Goal: Task Accomplishment & Management: Manage account settings

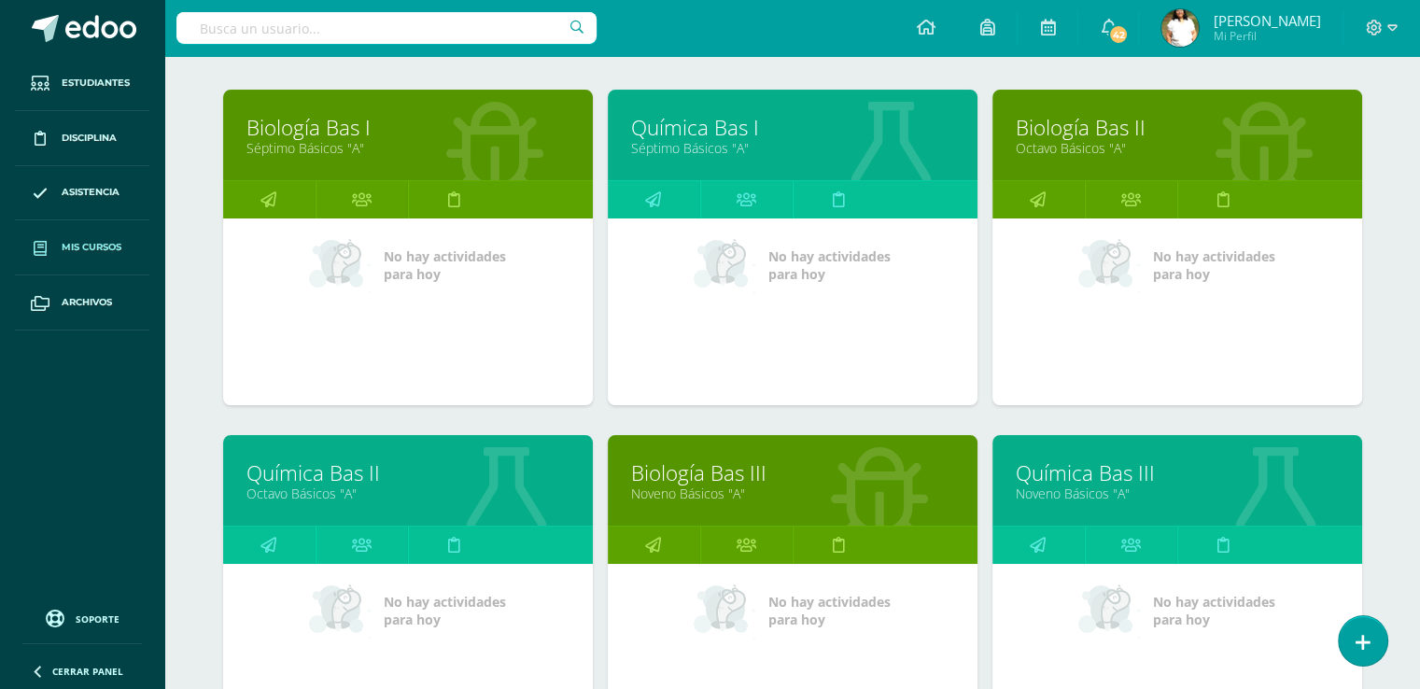
scroll to position [375, 0]
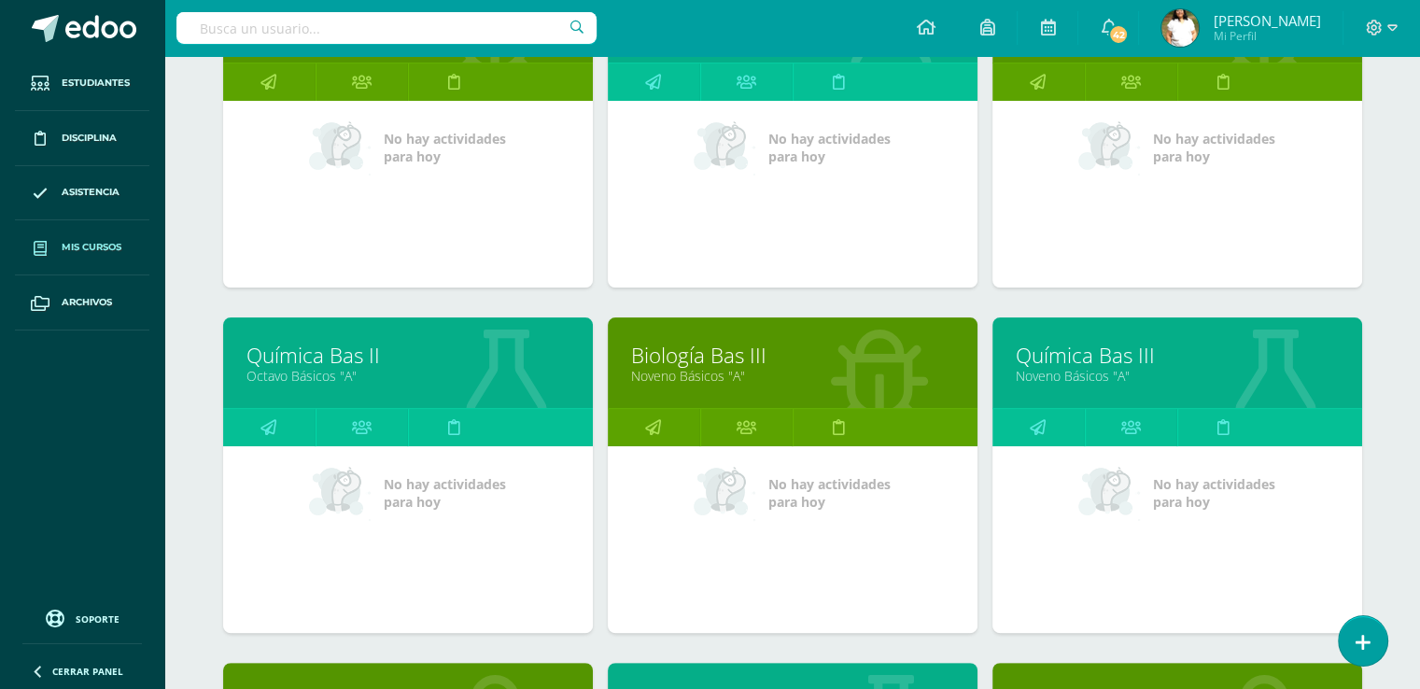
click at [410, 370] on link "Química Bas II" at bounding box center [407, 355] width 323 height 29
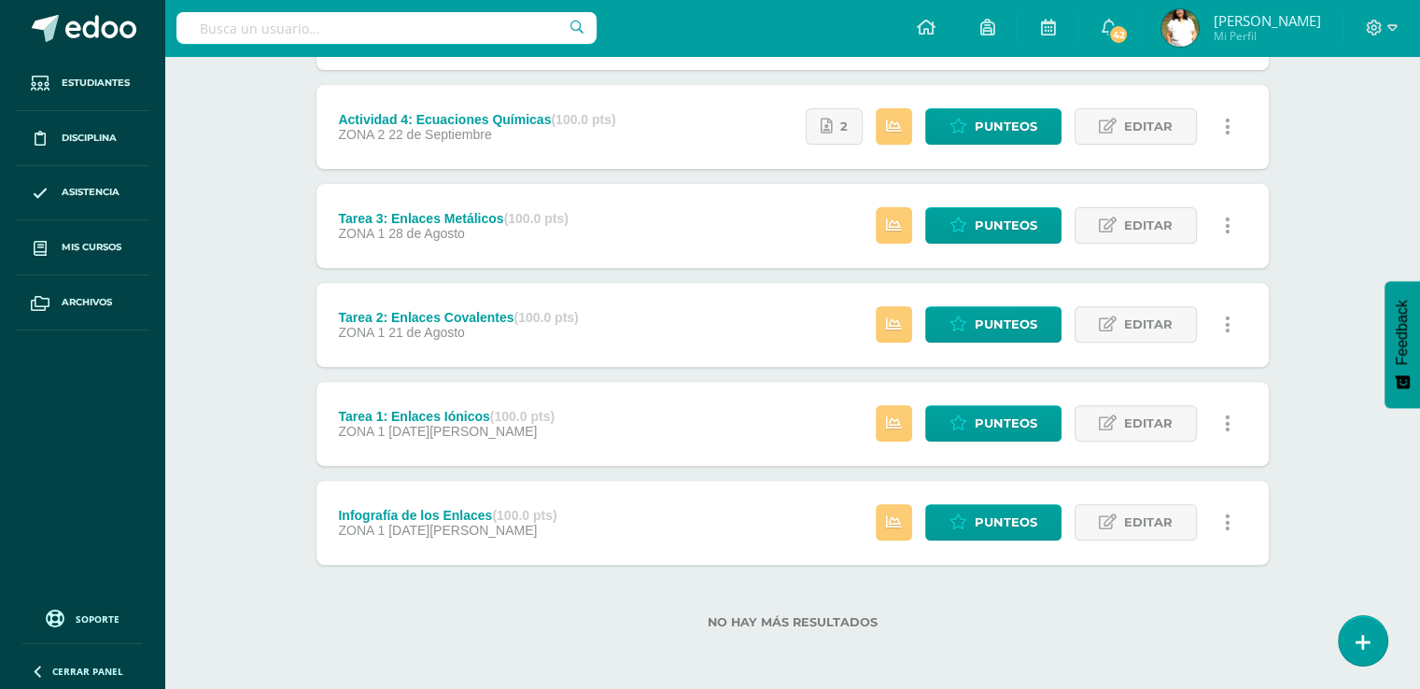
scroll to position [698, 0]
click at [993, 507] on span "Punteos" at bounding box center [1006, 522] width 63 height 35
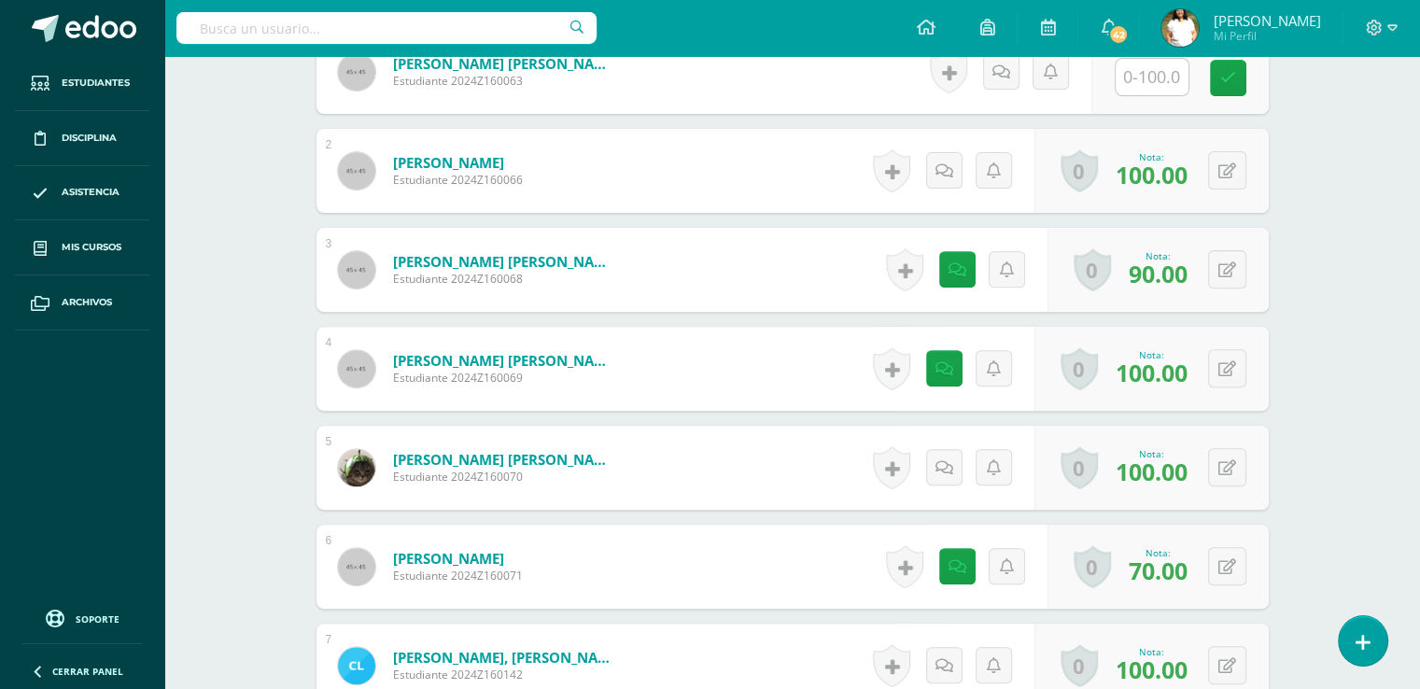
scroll to position [641, 0]
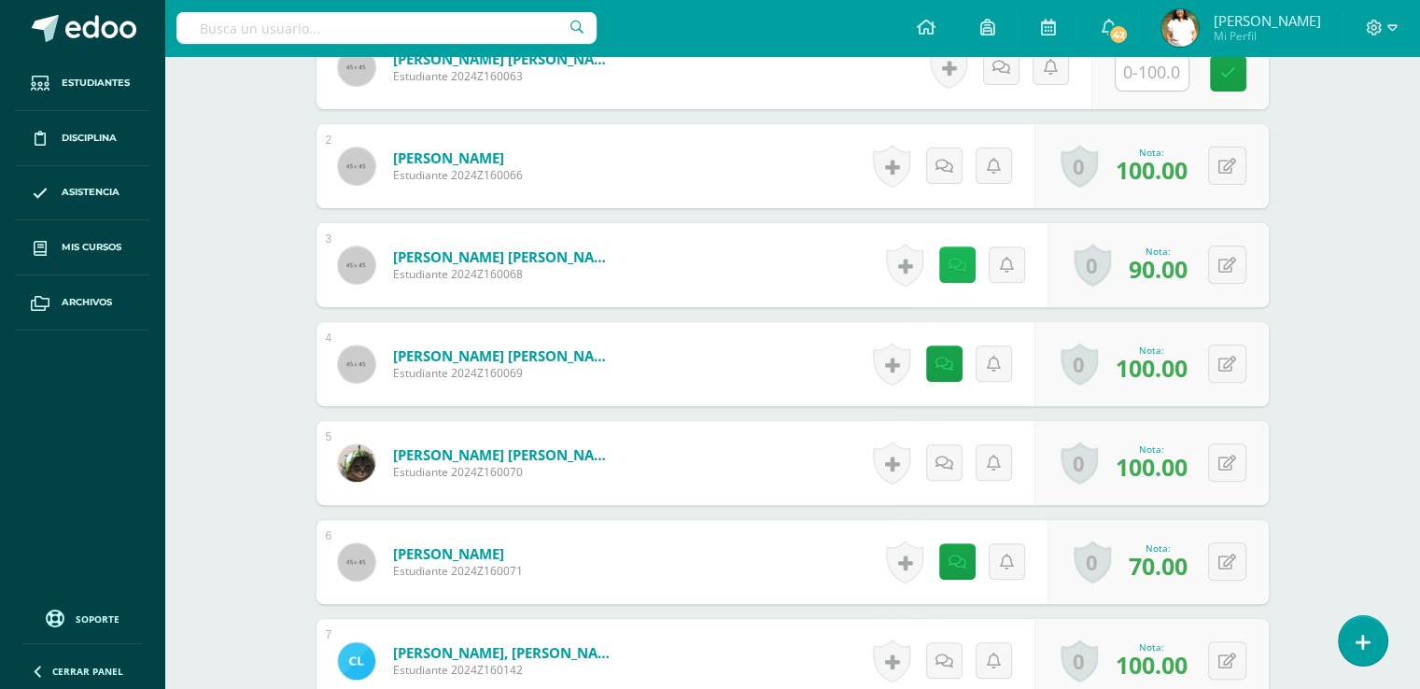
click at [966, 274] on icon at bounding box center [957, 266] width 18 height 16
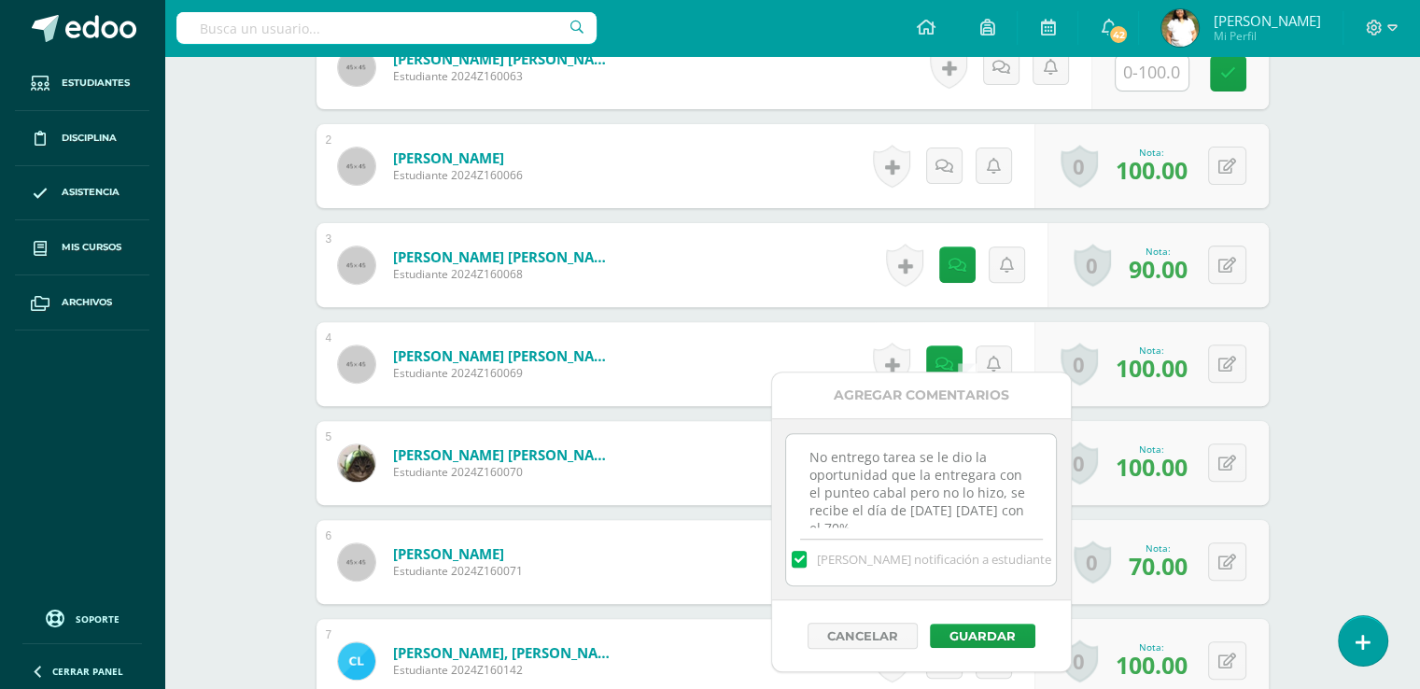
scroll to position [24, 0]
click at [882, 649] on button "Cancelar" at bounding box center [862, 636] width 110 height 26
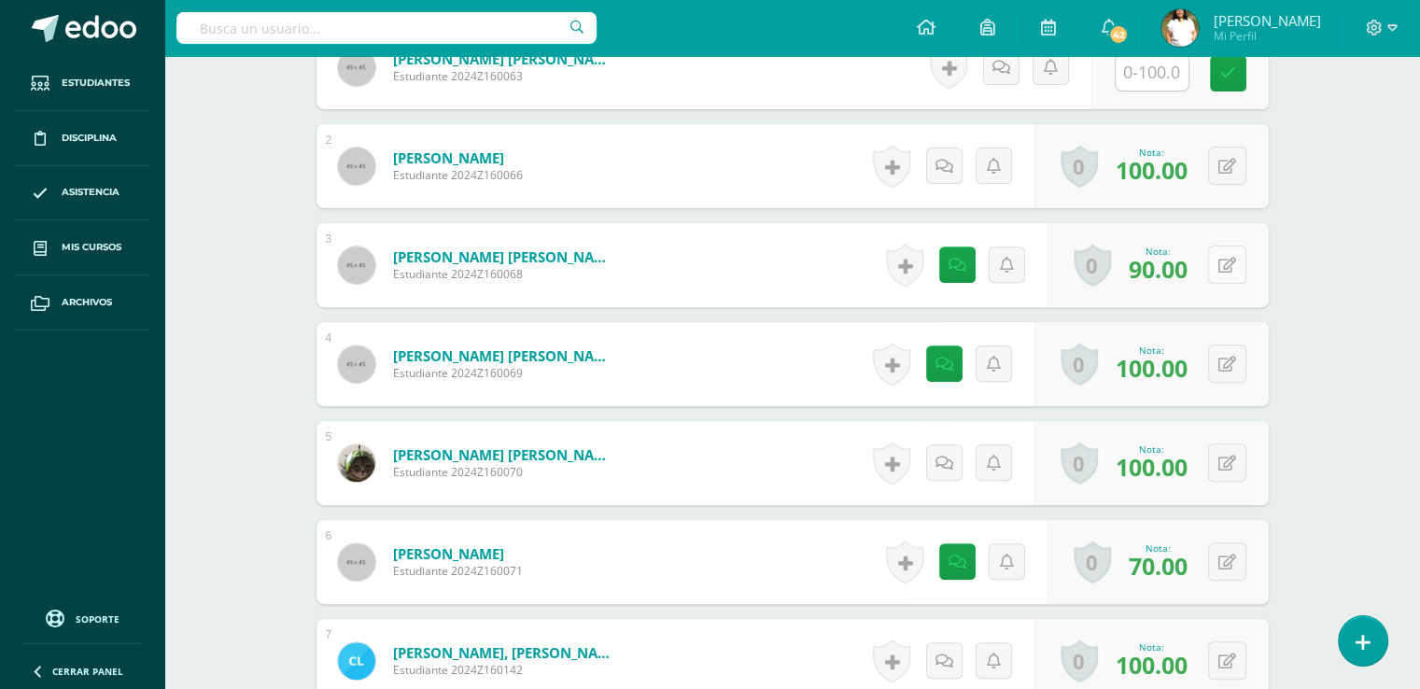
click at [1235, 274] on icon at bounding box center [1227, 266] width 18 height 16
click at [1198, 279] on icon at bounding box center [1190, 271] width 17 height 16
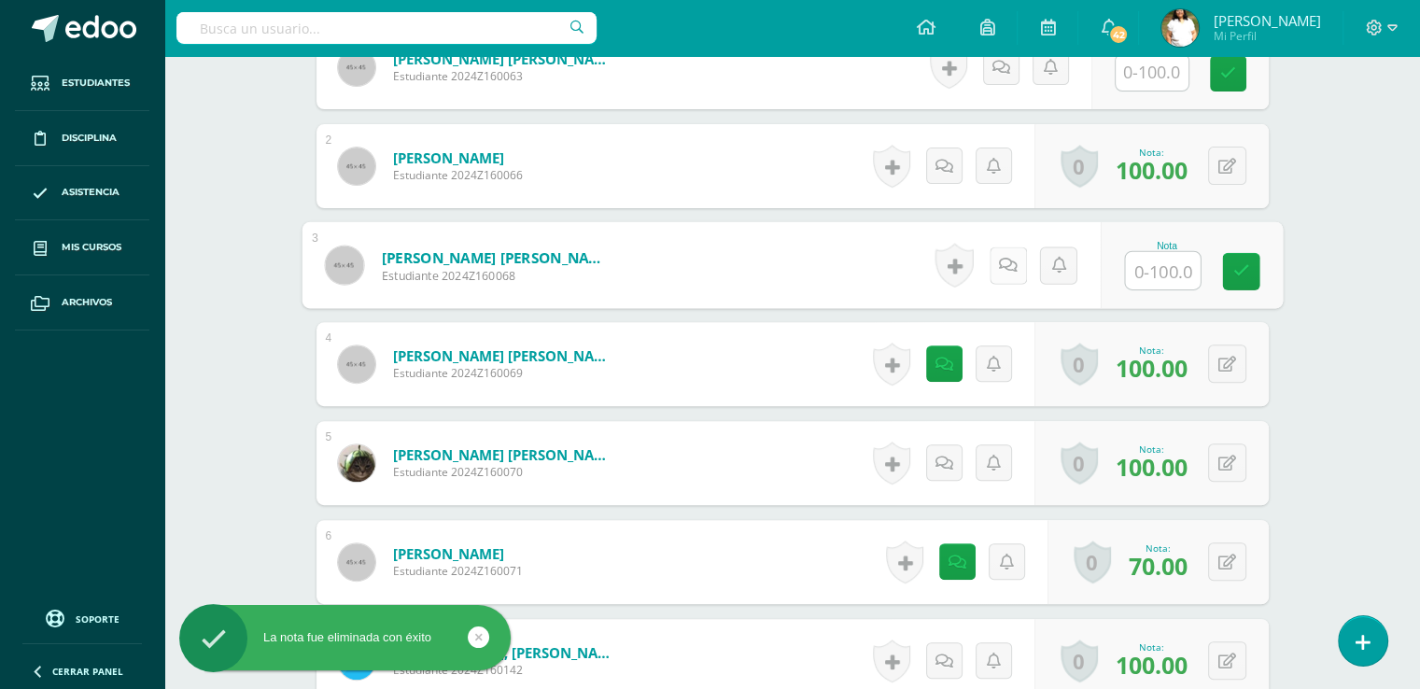
click at [1012, 284] on link at bounding box center [1007, 264] width 37 height 37
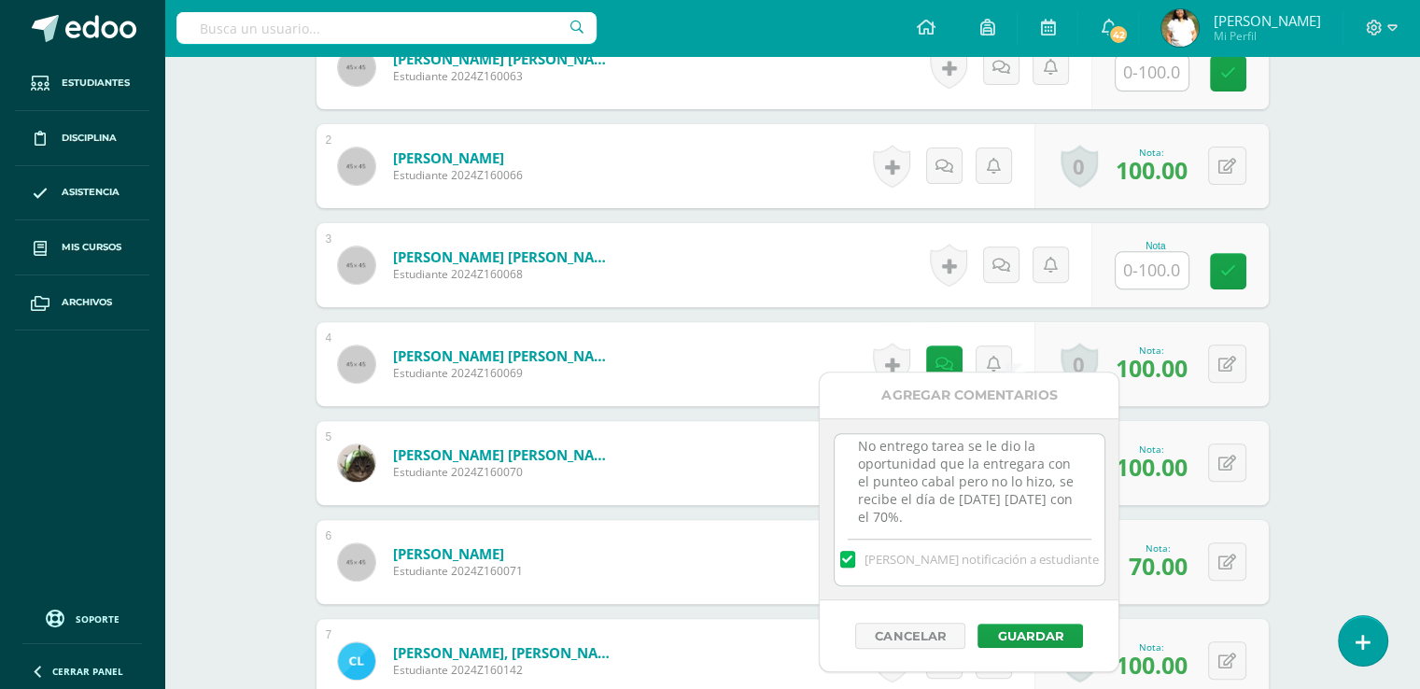
scroll to position [0, 0]
click at [1397, 413] on div "Química Bas II Octavo Básicos "A" Herramientas Detalle de asistencias Actividad…" at bounding box center [792, 265] width 1256 height 1700
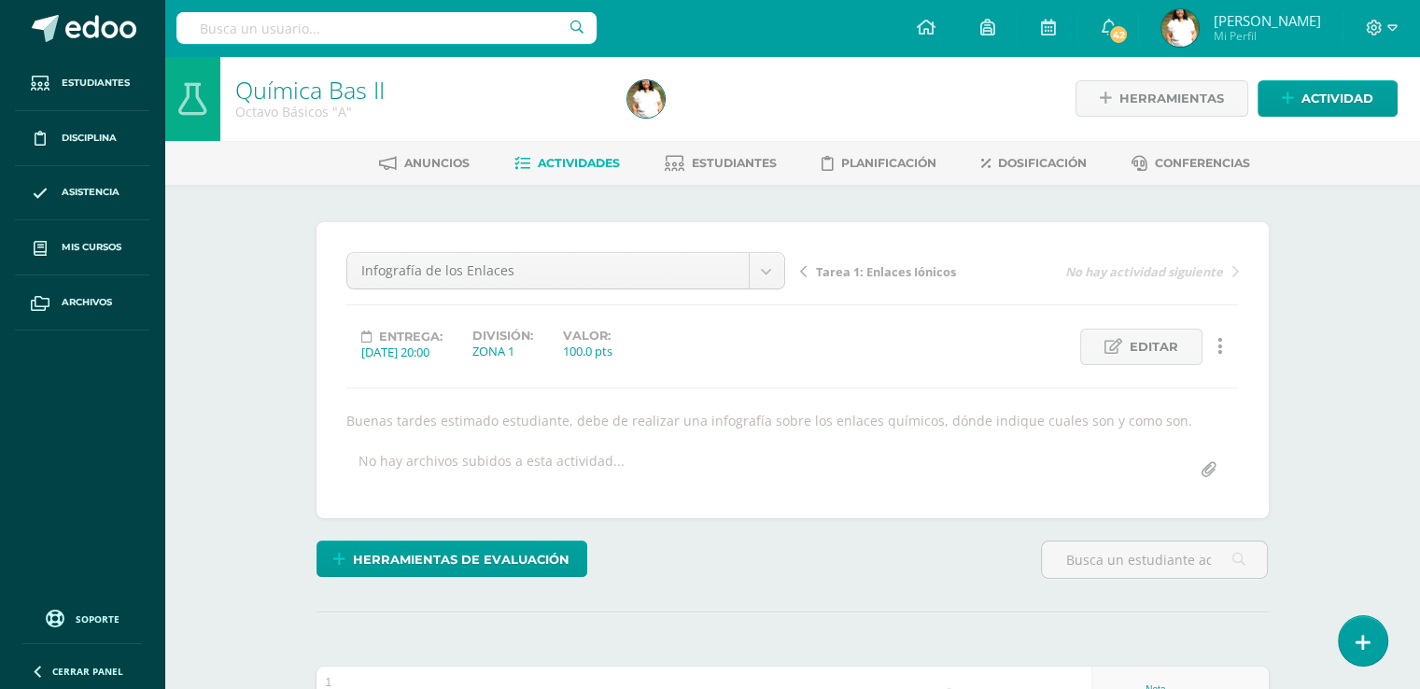
click at [620, 170] on span "Actividades" at bounding box center [579, 163] width 82 height 14
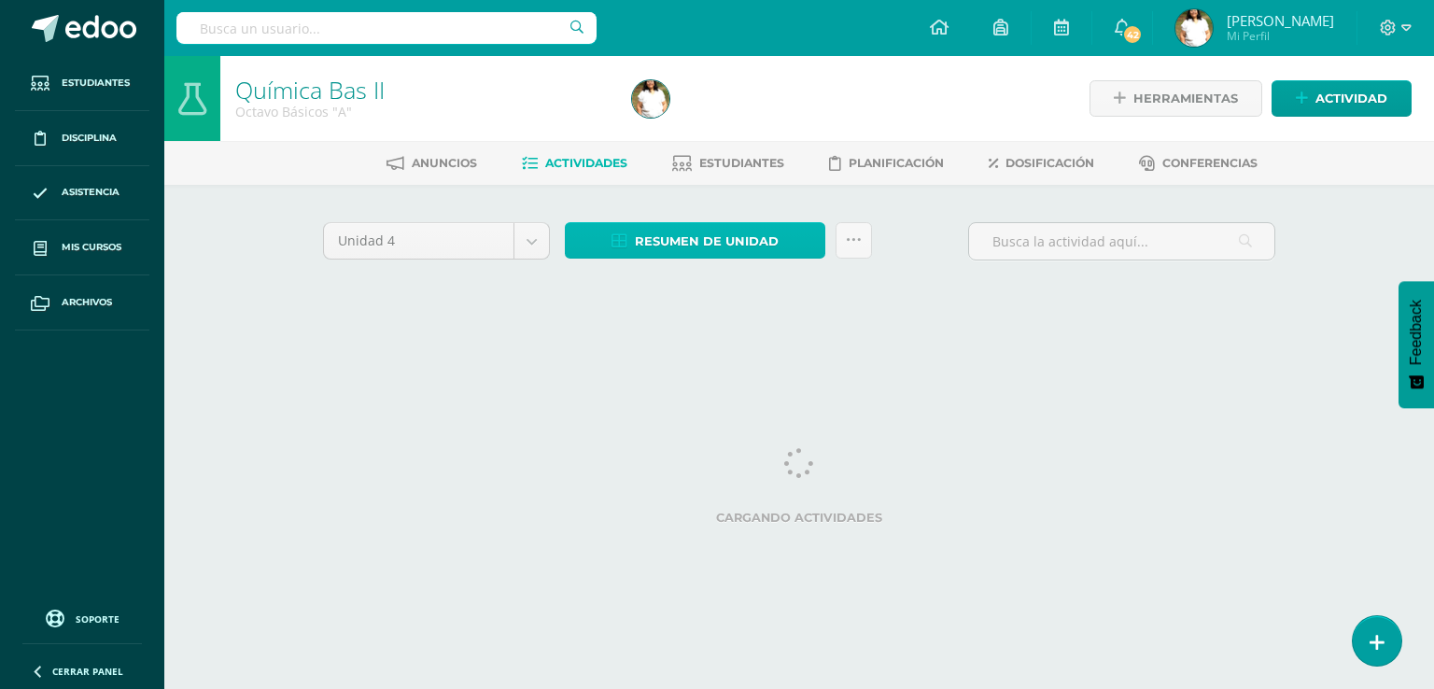
click at [719, 259] on span "Resumen de unidad" at bounding box center [707, 241] width 144 height 35
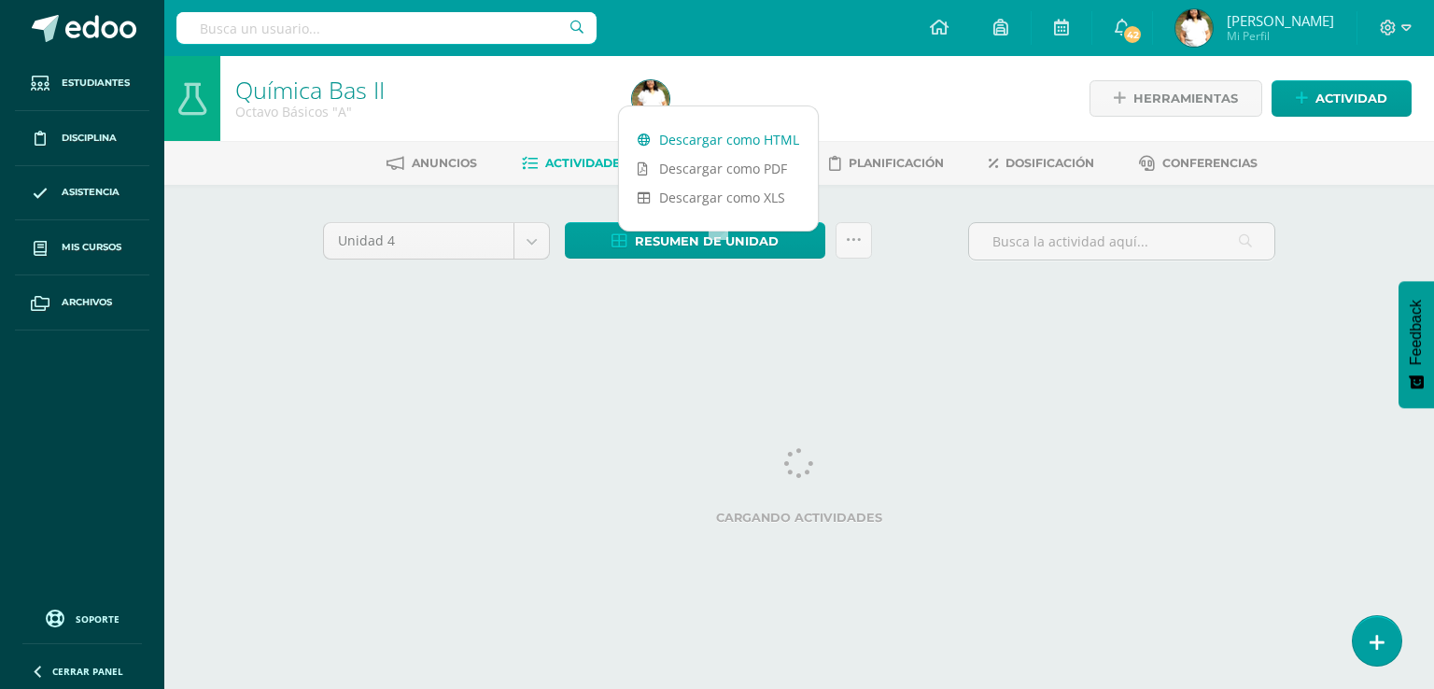
click at [718, 144] on link "Descargar como HTML" at bounding box center [718, 139] width 199 height 29
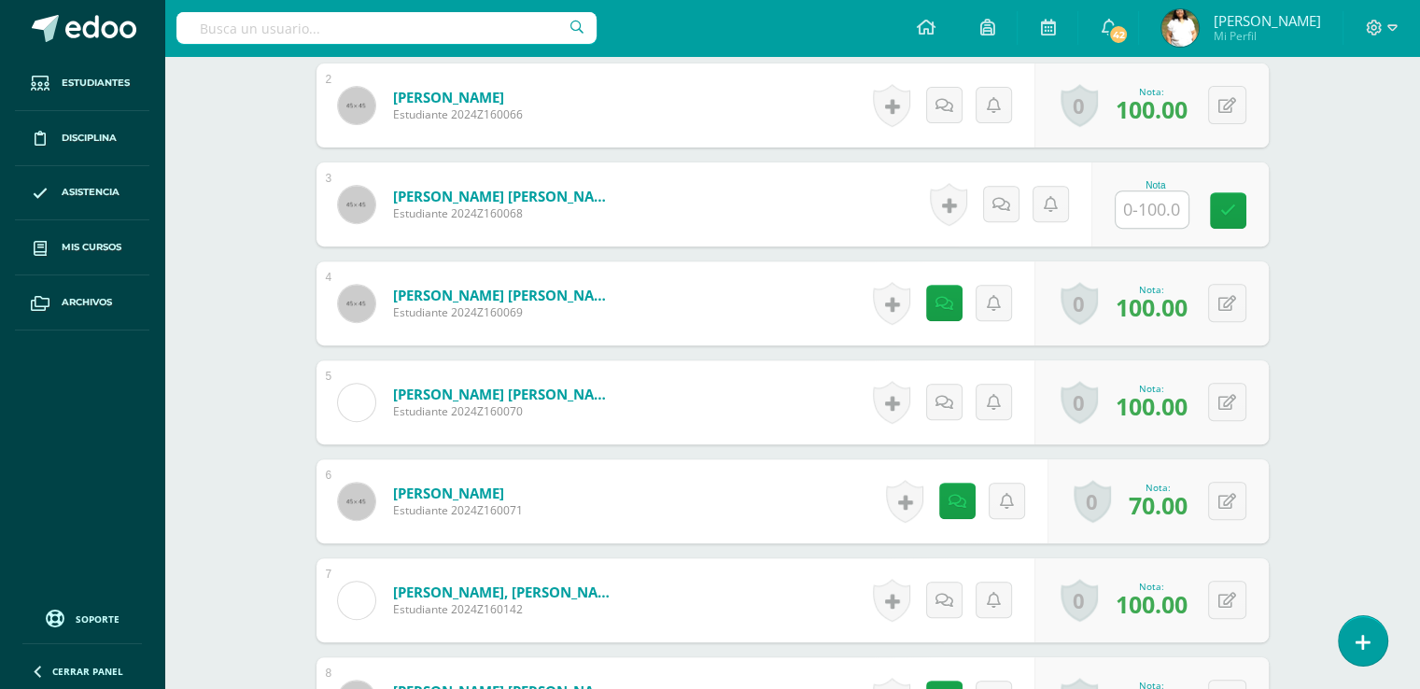
scroll to position [720, 0]
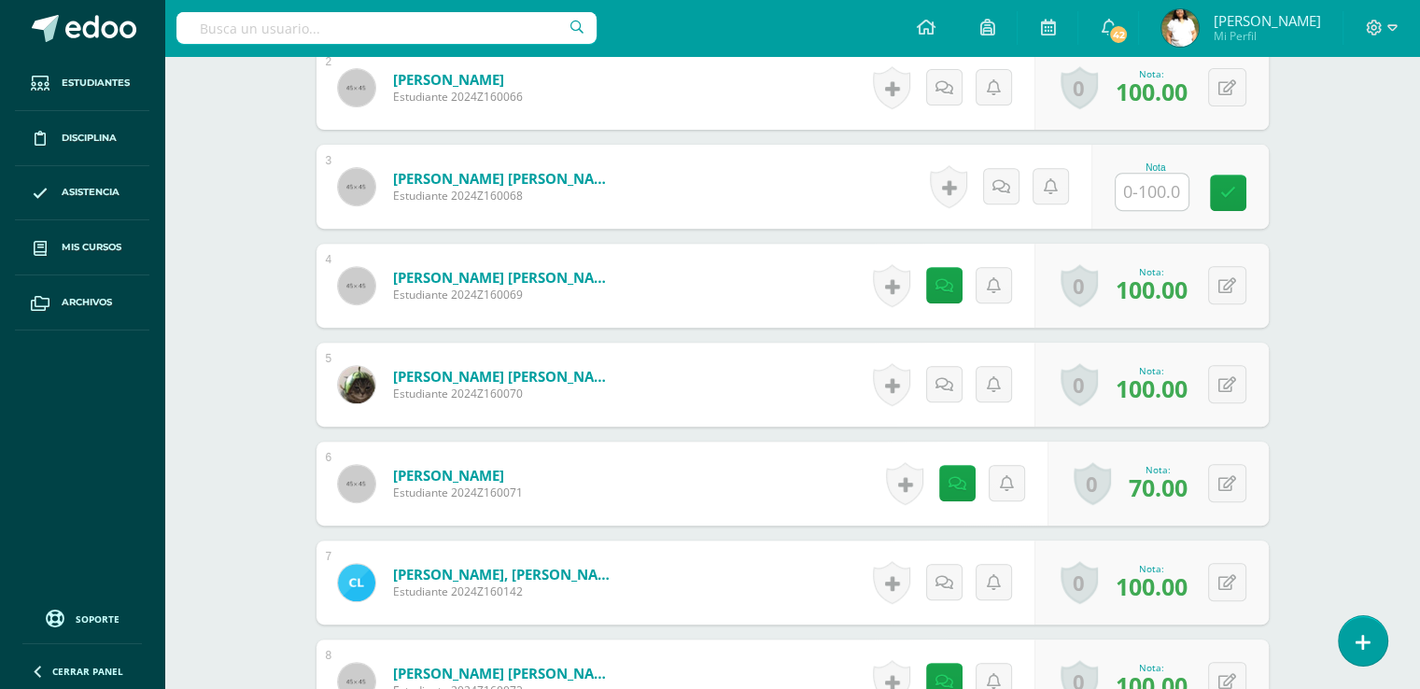
click at [1153, 210] on input "text" at bounding box center [1152, 192] width 73 height 36
type input "4"
click at [1247, 201] on icon at bounding box center [1240, 193] width 17 height 16
click at [1236, 195] on icon at bounding box center [1227, 187] width 18 height 16
click at [1233, 195] on icon at bounding box center [1227, 187] width 18 height 16
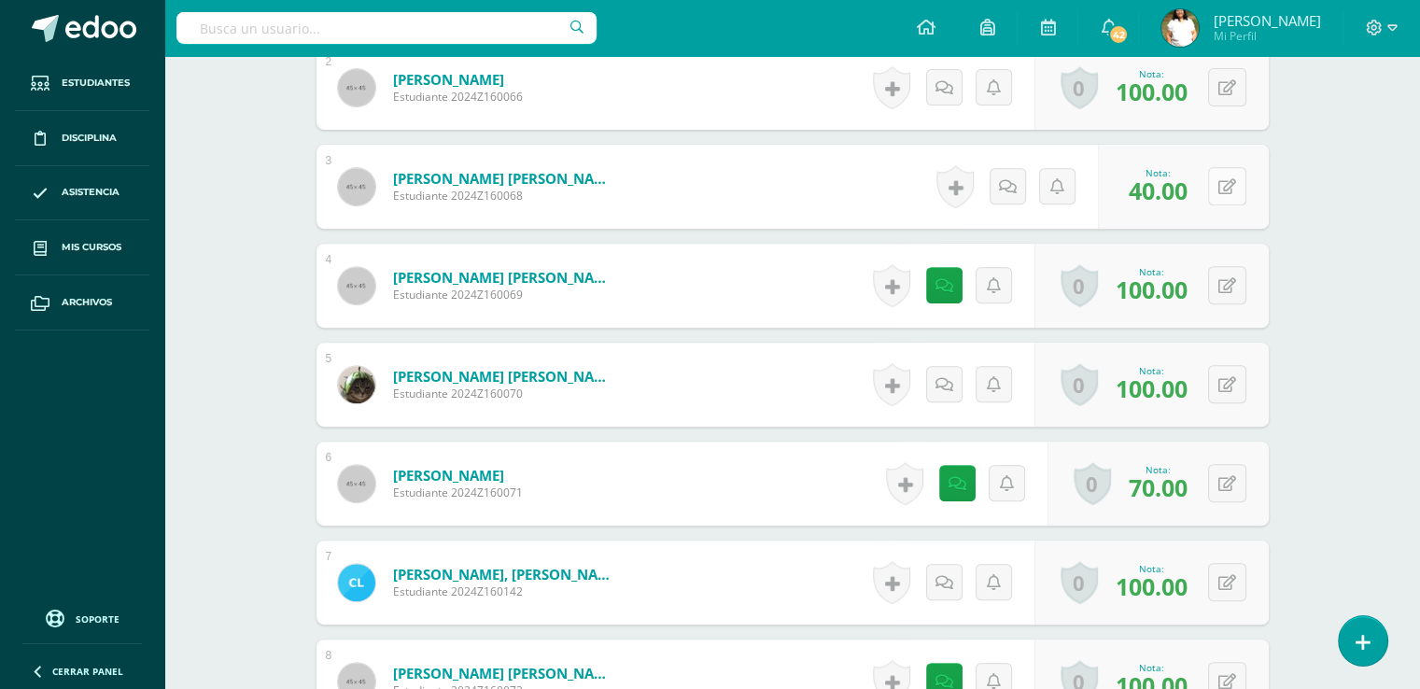
click at [1236, 195] on icon at bounding box center [1227, 187] width 18 height 16
type input "30"
